Goal: Task Accomplishment & Management: Manage account settings

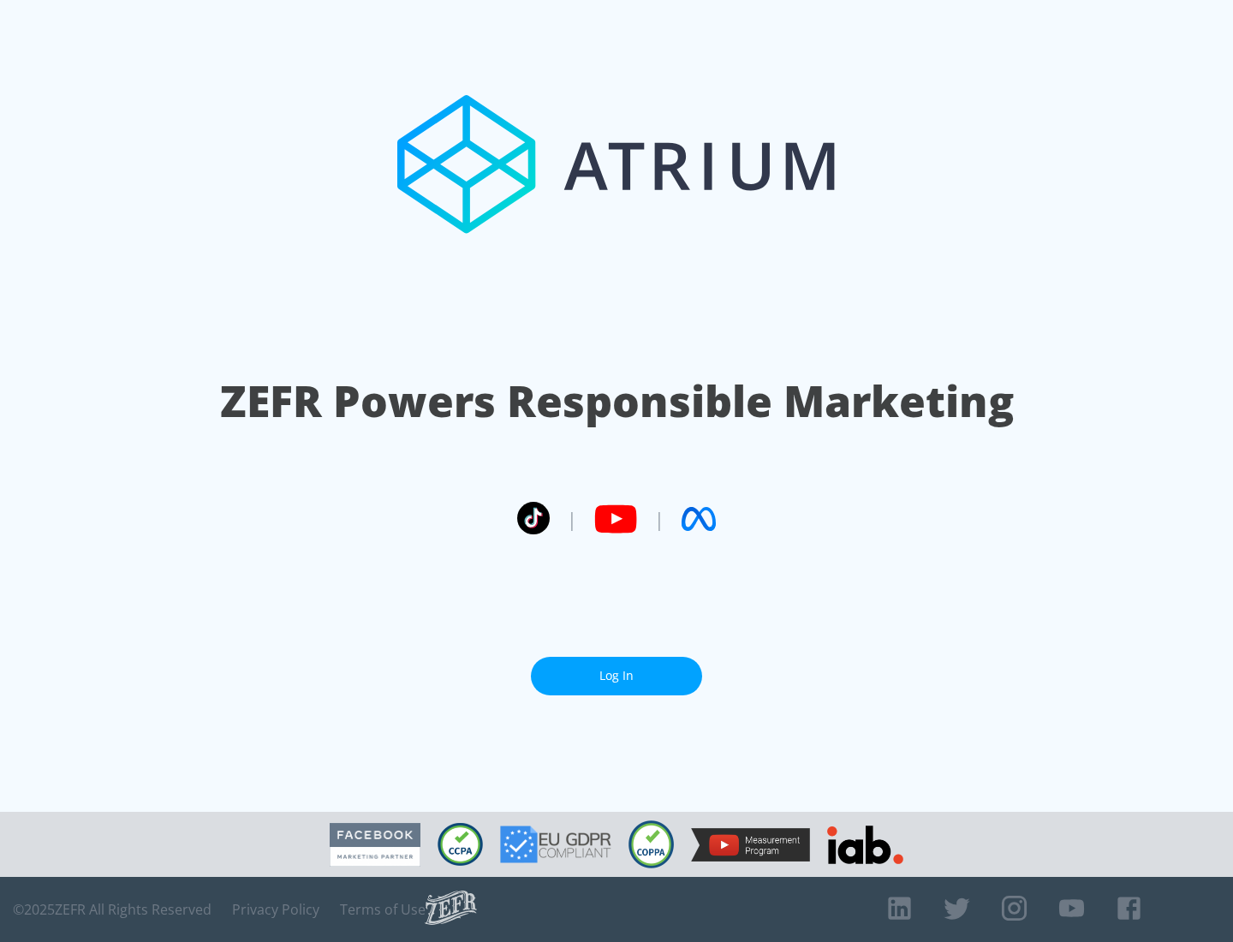
click at [617, 669] on link "Log In" at bounding box center [616, 676] width 171 height 39
